Goal: Navigation & Orientation: Find specific page/section

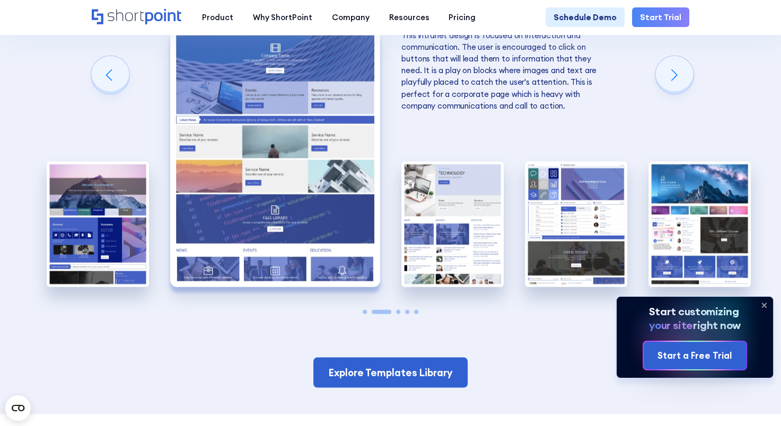
scroll to position [2067, 0]
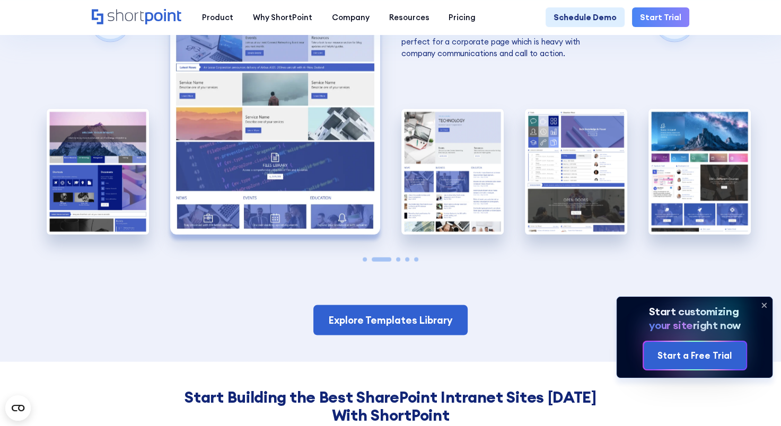
click at [397, 262] on span "Go to slide 3" at bounding box center [398, 260] width 4 height 4
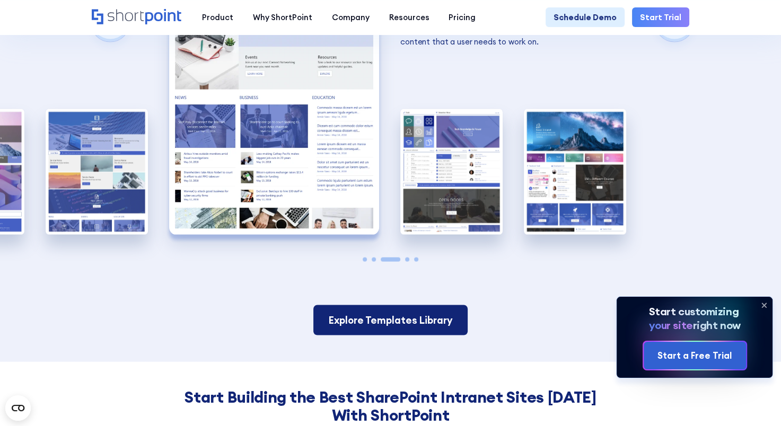
click at [409, 326] on link "Explore Templates Library" at bounding box center [390, 320] width 155 height 30
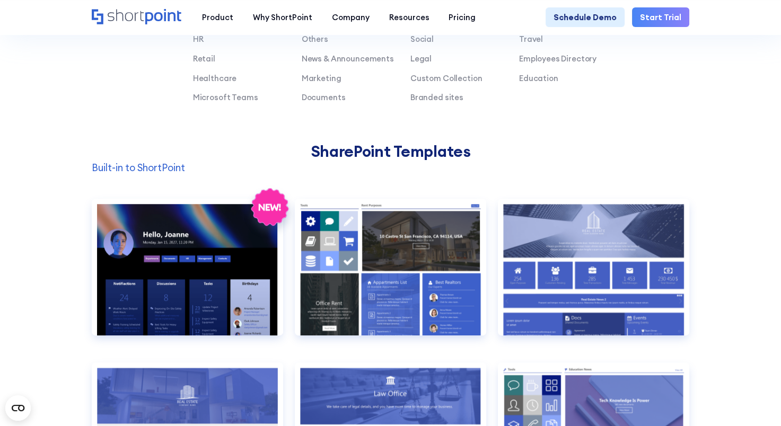
scroll to position [742, 0]
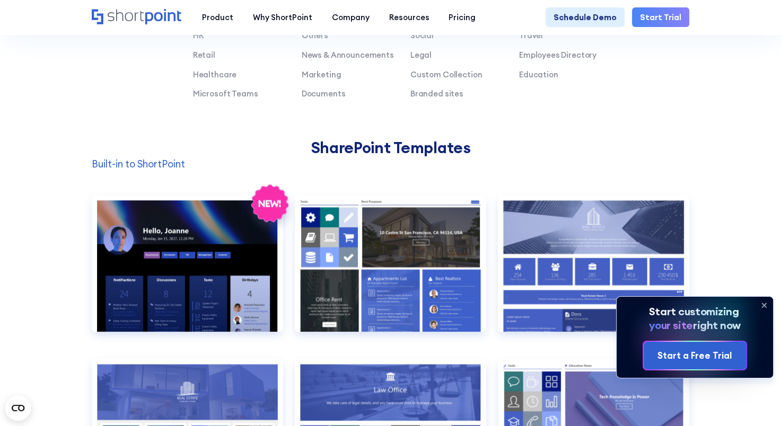
click at [766, 304] on icon at bounding box center [763, 305] width 17 height 17
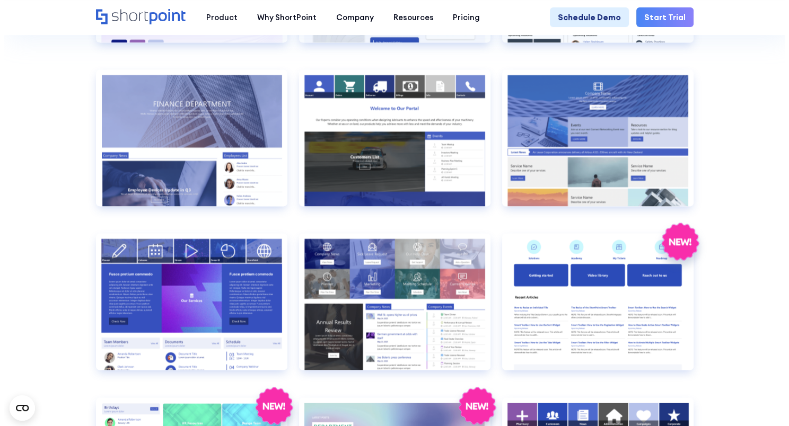
scroll to position [1908, 0]
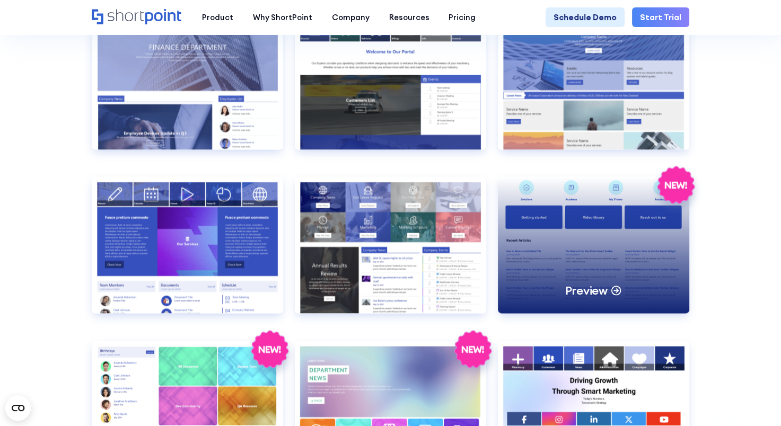
click at [533, 298] on div "Preview" at bounding box center [593, 245] width 191 height 137
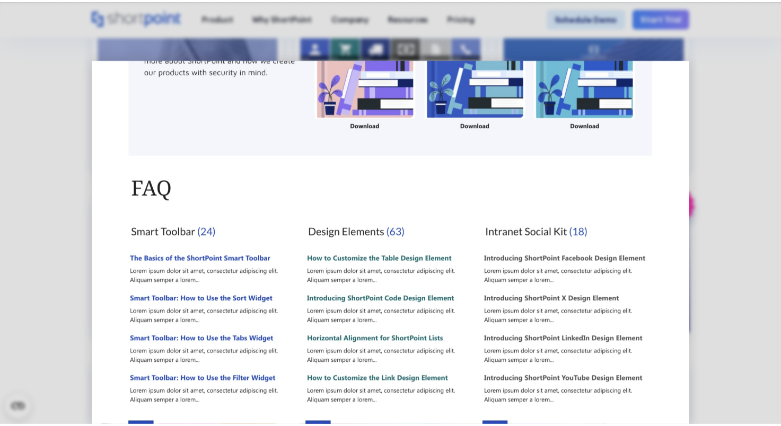
scroll to position [538, 0]
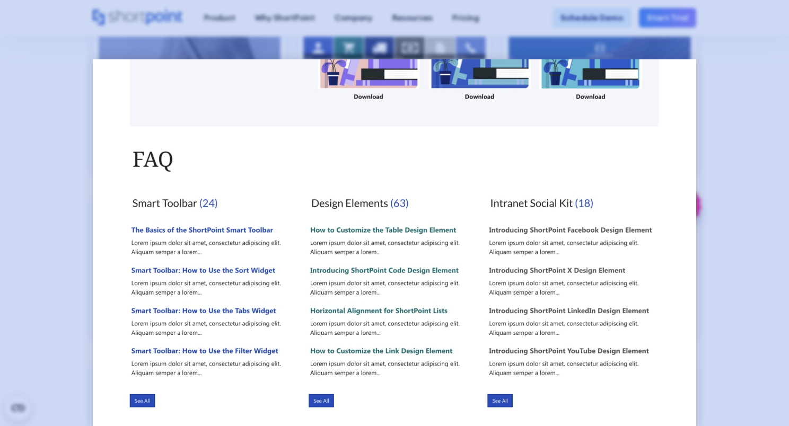
click at [719, 297] on div at bounding box center [394, 213] width 789 height 426
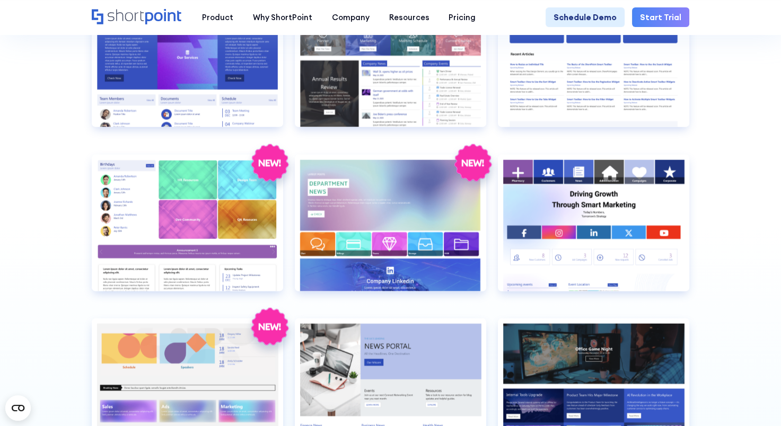
scroll to position [2014, 0]
